Goal: Information Seeking & Learning: Learn about a topic

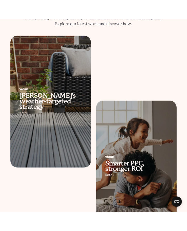
scroll to position [134, 0]
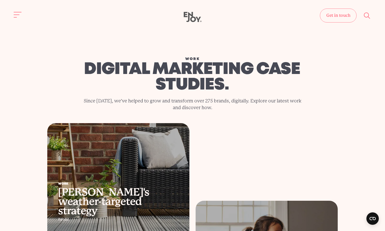
drag, startPoint x: 76, startPoint y: 38, endPoint x: 196, endPoint y: 13, distance: 122.9
click at [82, 38] on div "Work digital marketing case studies. Since [DATE], we've helped to grow and tra…" at bounding box center [192, 63] width 377 height 119
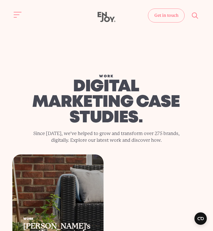
click at [156, 55] on div "Work digital marketing case studies. Since [DATE], we've helped to grow and tra…" at bounding box center [106, 79] width 205 height 150
